Goal: Task Accomplishment & Management: Manage account settings

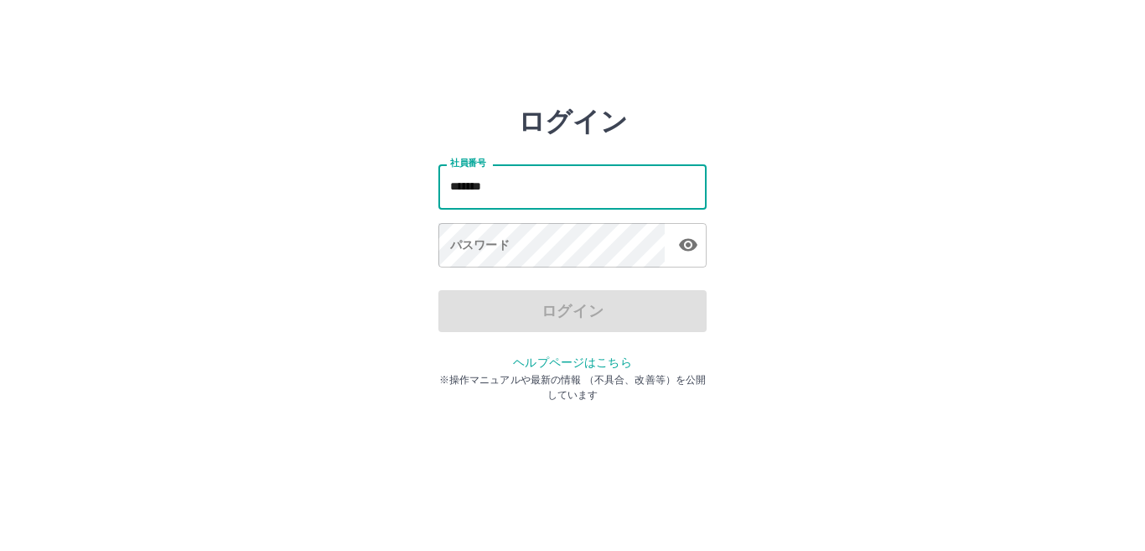
type input "*******"
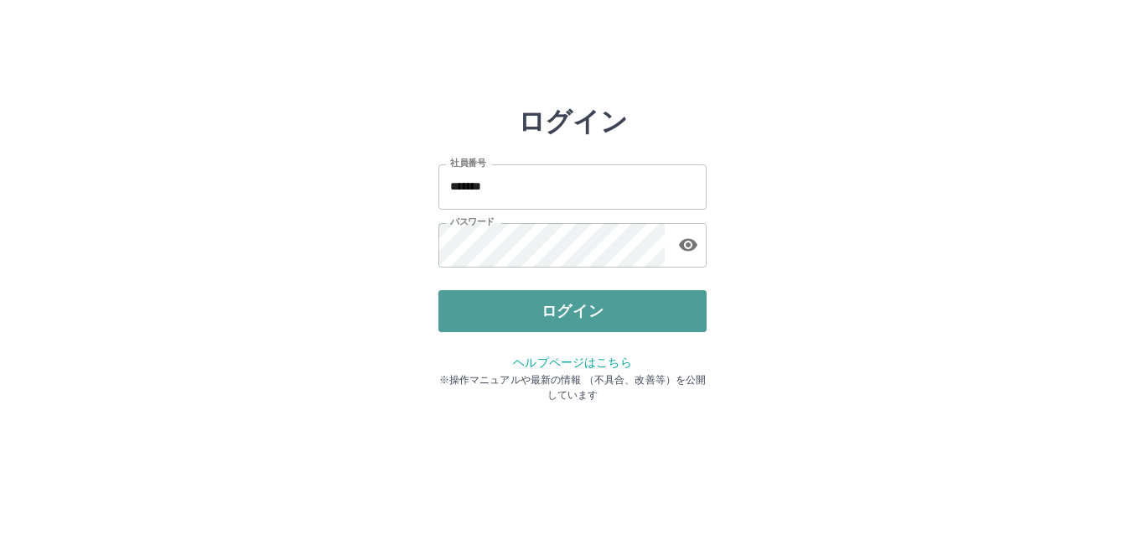
click at [497, 310] on button "ログイン" at bounding box center [572, 311] width 268 height 42
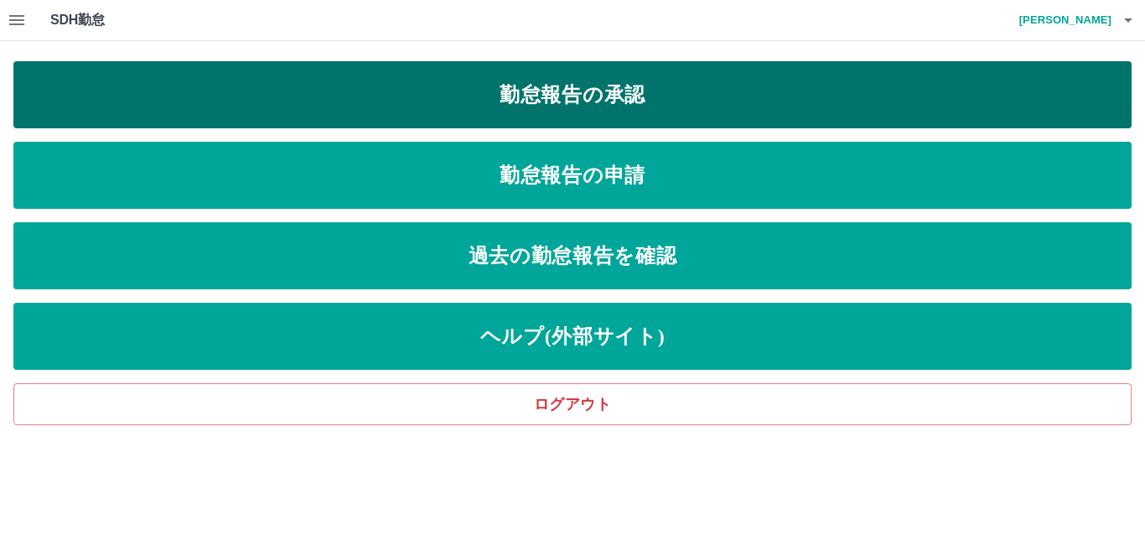
click at [554, 86] on link "勤怠報告の承認" at bounding box center [572, 94] width 1118 height 67
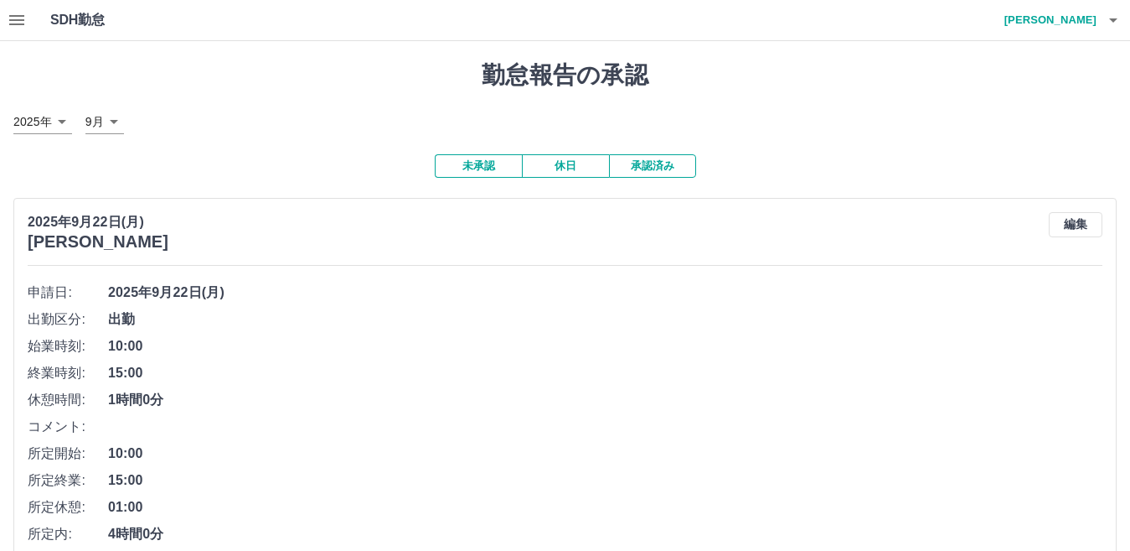
click at [19, 20] on icon "button" at bounding box center [16, 20] width 15 height 10
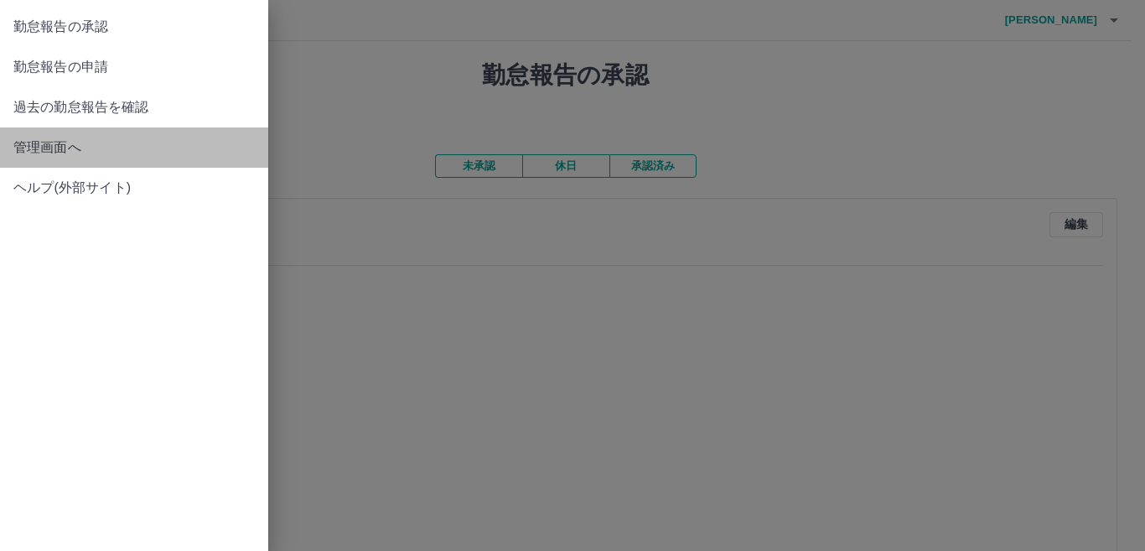
click at [123, 164] on link "管理画面へ" at bounding box center [134, 147] width 268 height 40
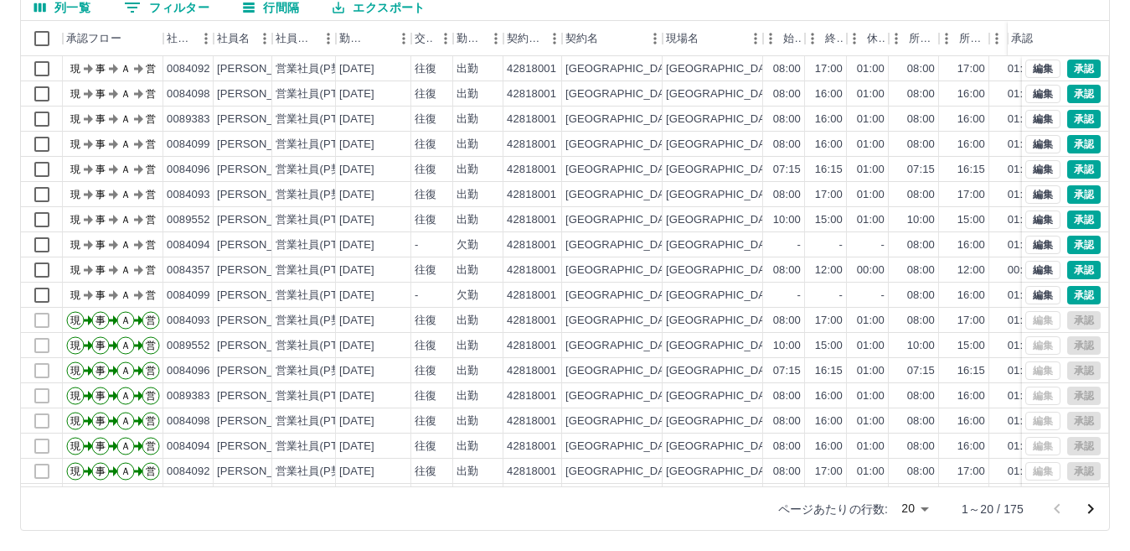
scroll to position [87, 0]
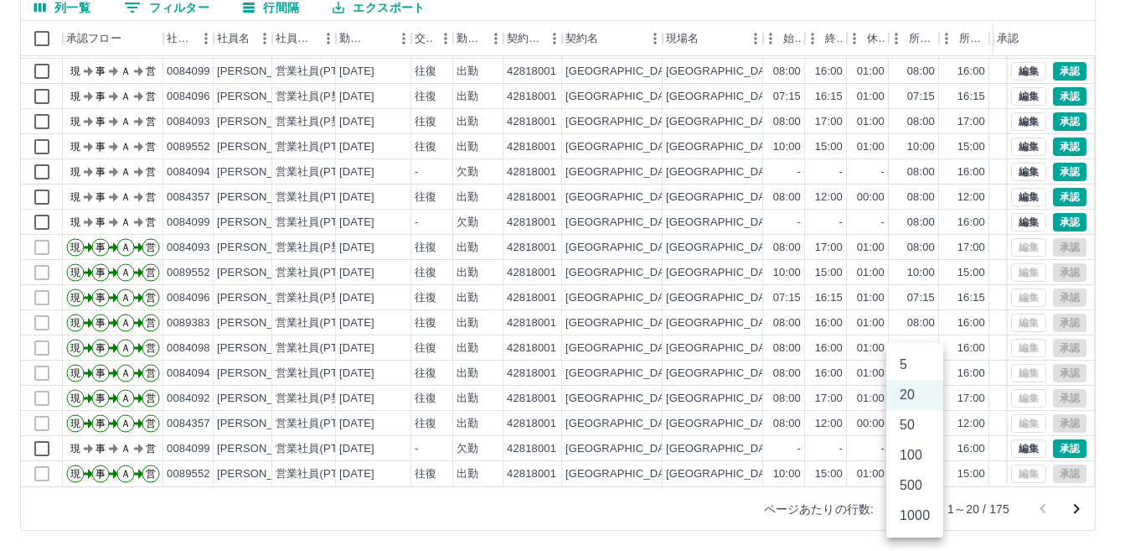
click at [916, 509] on body "SDH勤怠 [PERSON_NAME] 勤務実績承認 前月 [DATE] 次月 今月 月選択 承認モード 削除モード 一括承認 列一覧 0 フィルター 行間隔…" at bounding box center [565, 196] width 1130 height 708
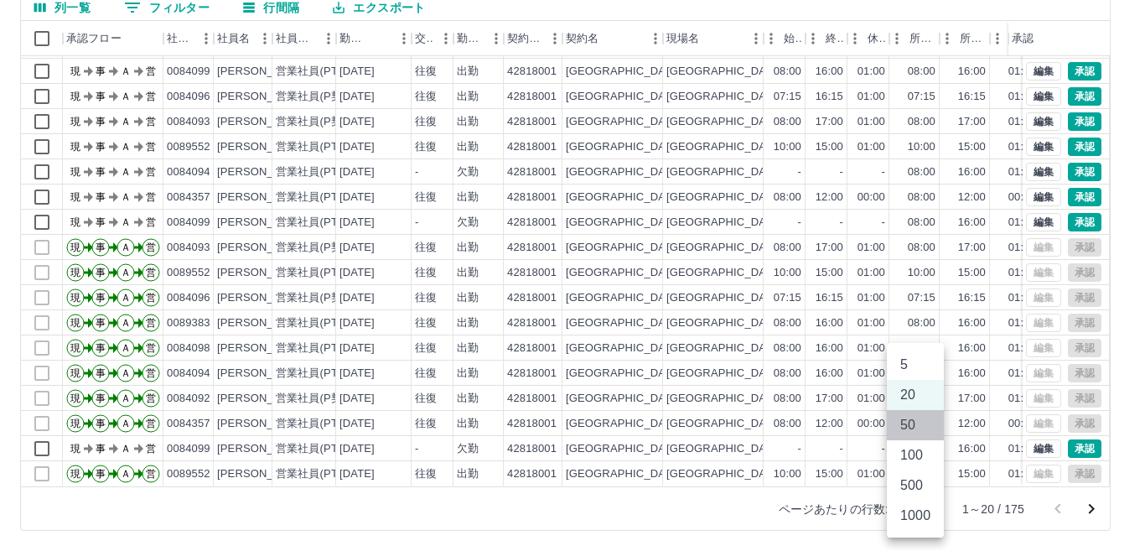
click at [918, 428] on li "50" at bounding box center [915, 425] width 57 height 30
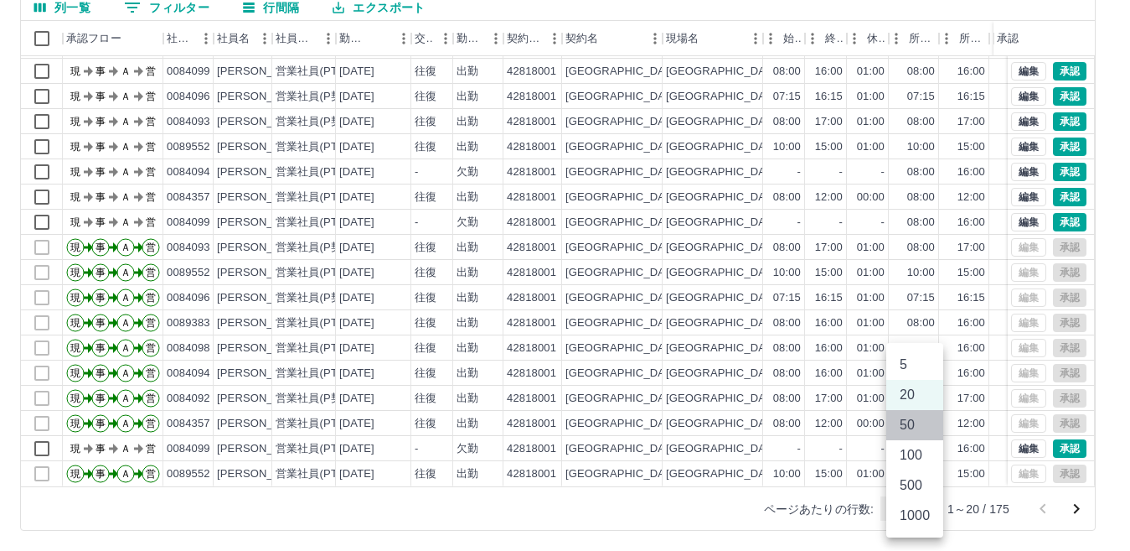
type input "**"
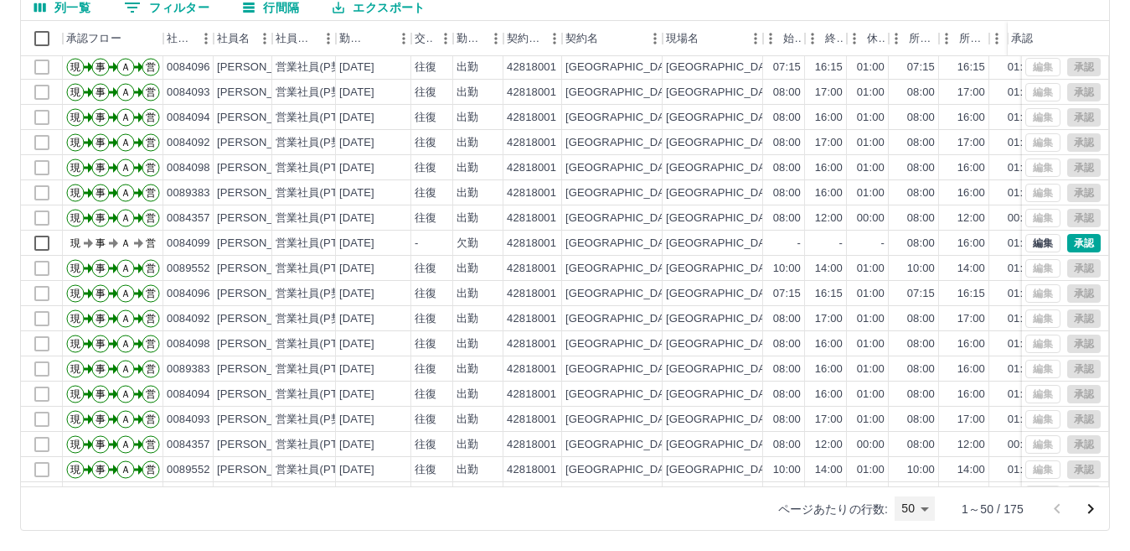
scroll to position [587, 0]
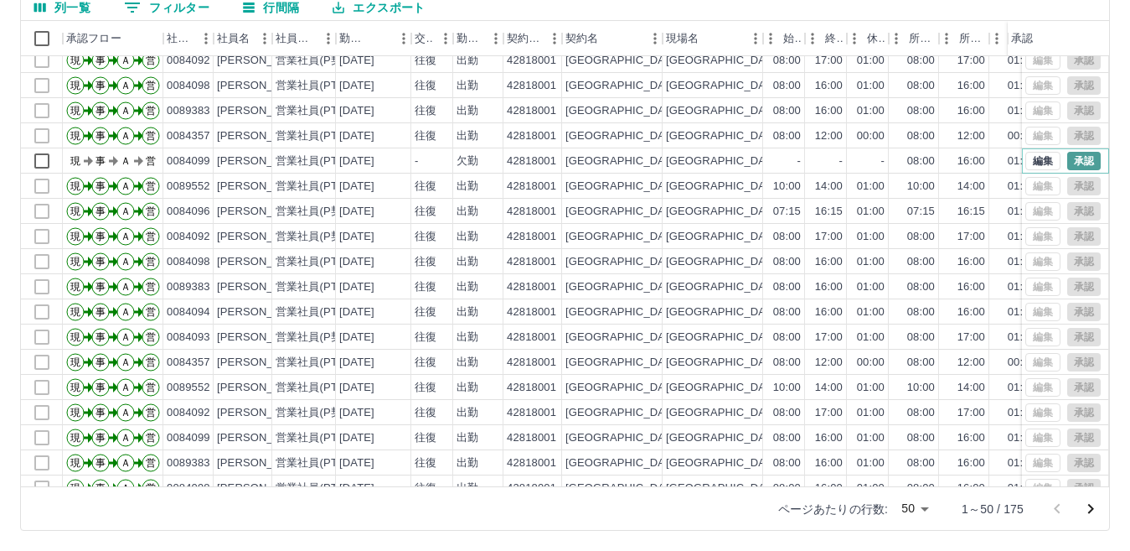
click at [1073, 165] on button "承認" at bounding box center [1085, 161] width 34 height 18
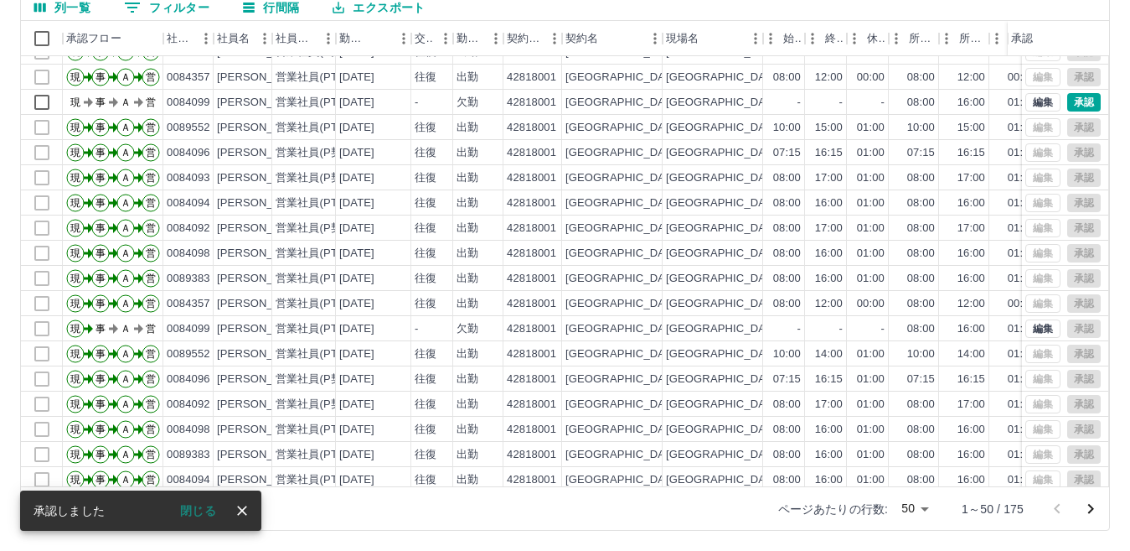
scroll to position [335, 0]
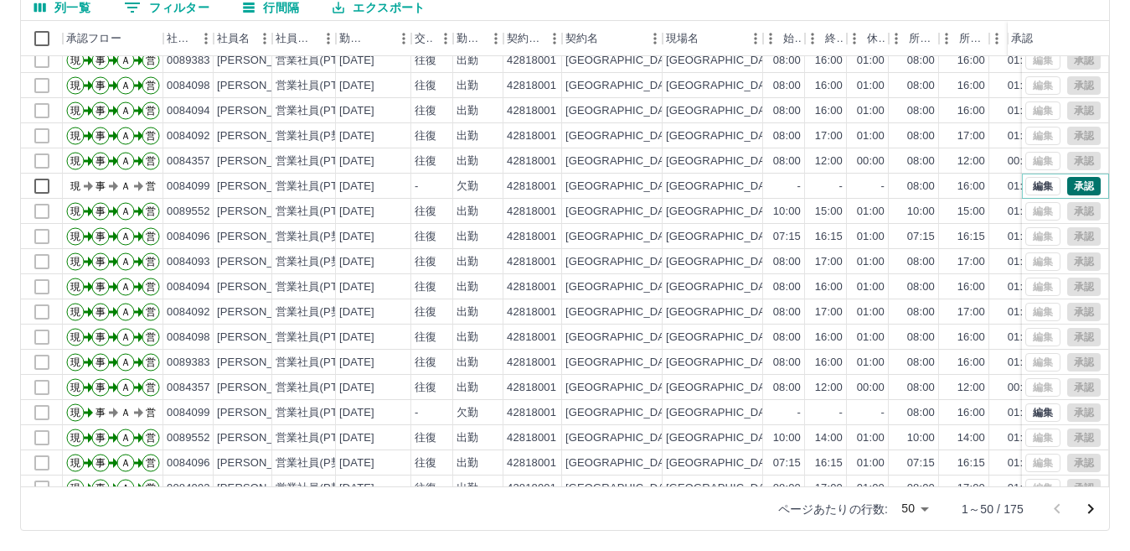
click at [1068, 184] on button "承認" at bounding box center [1085, 186] width 34 height 18
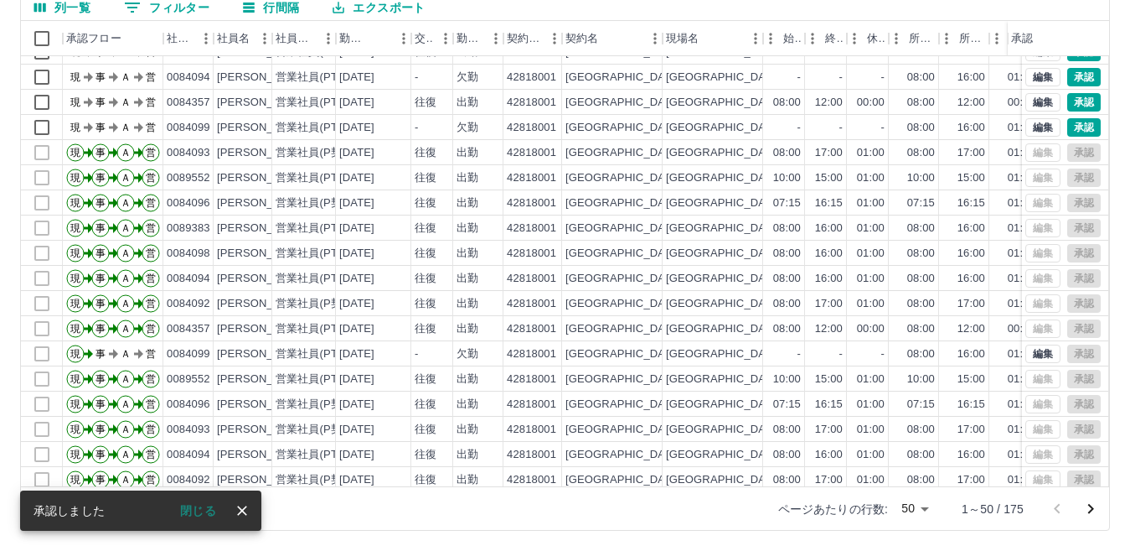
scroll to position [84, 0]
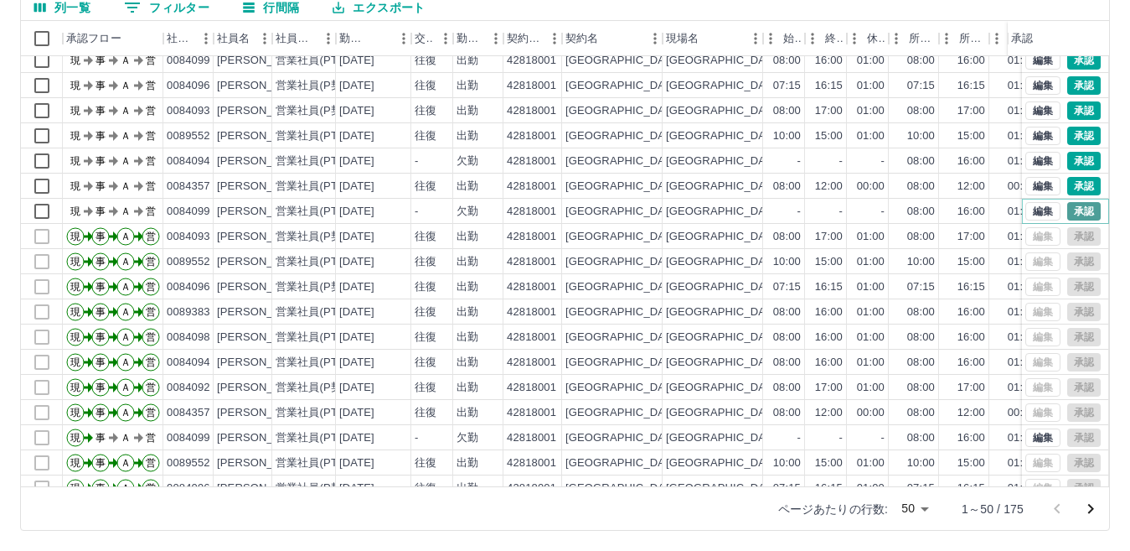
click at [1068, 213] on button "承認" at bounding box center [1085, 211] width 34 height 18
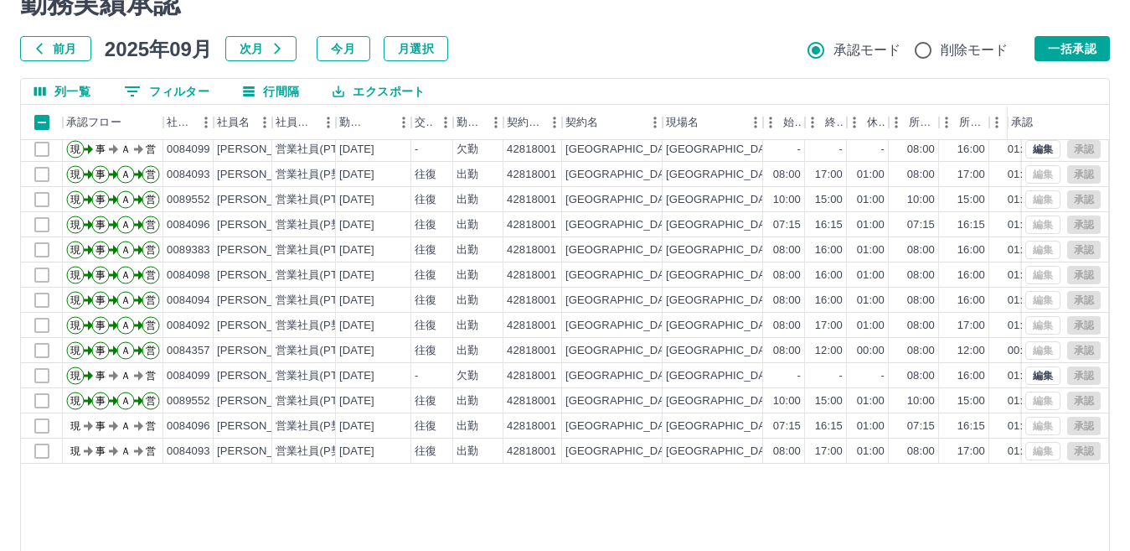
scroll to position [251, 0]
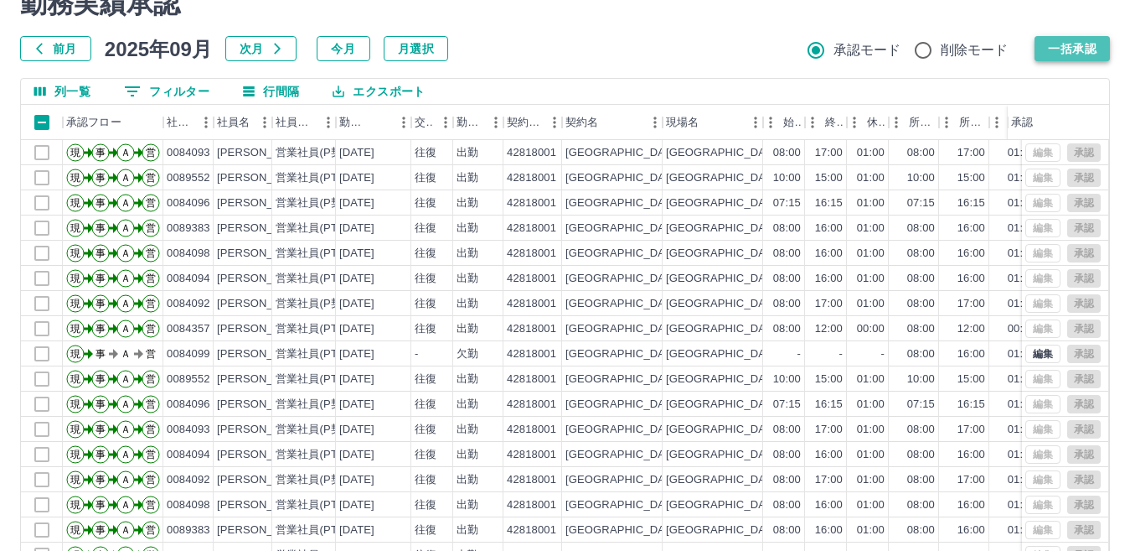
click at [1101, 48] on button "一括承認" at bounding box center [1072, 48] width 75 height 25
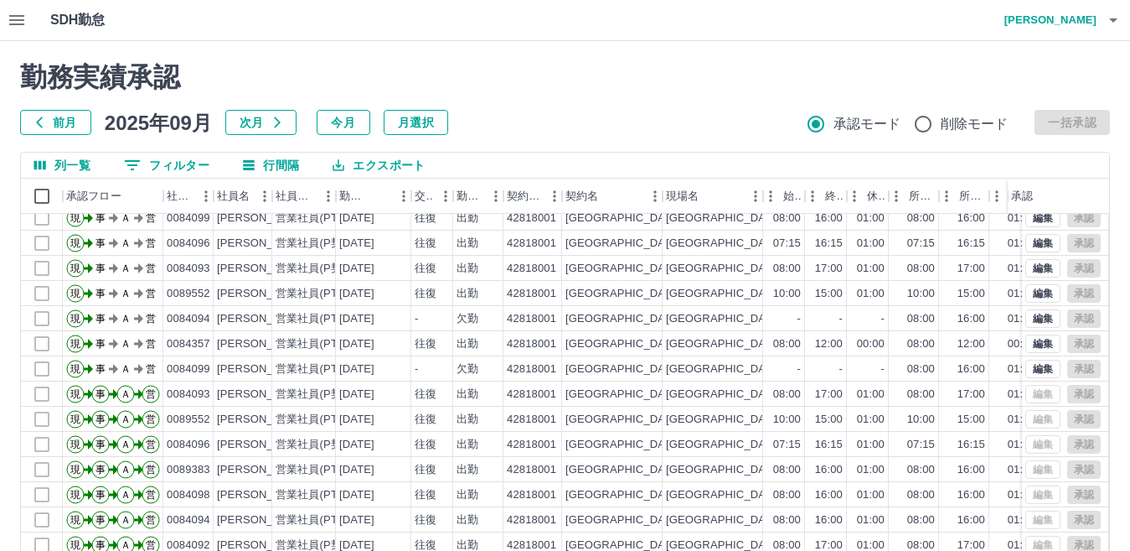
scroll to position [0, 0]
